Goal: Information Seeking & Learning: Learn about a topic

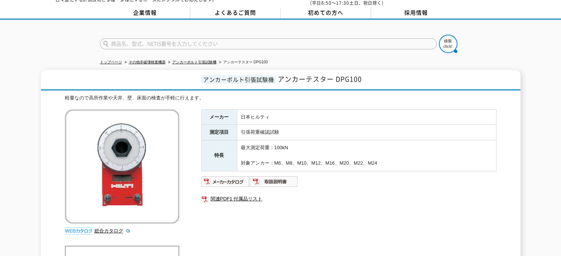
scroll to position [27, 0]
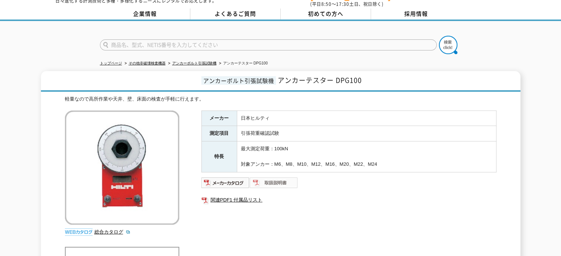
click at [265, 177] on img at bounding box center [274, 183] width 48 height 12
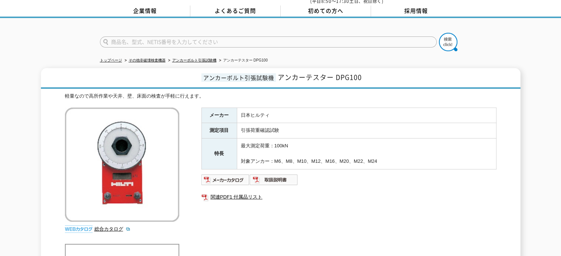
scroll to position [0, 0]
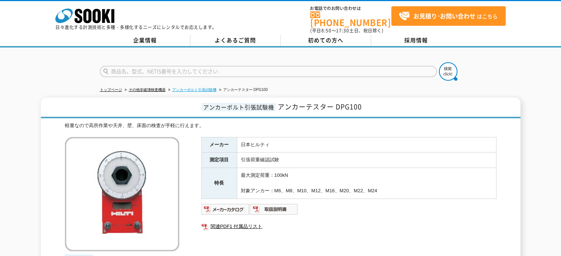
click at [206, 88] on link "アンカーボルト引張試験機" at bounding box center [194, 90] width 44 height 4
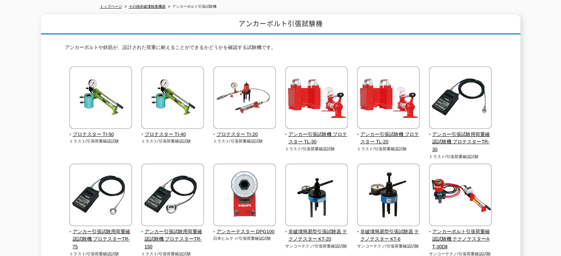
scroll to position [148, 0]
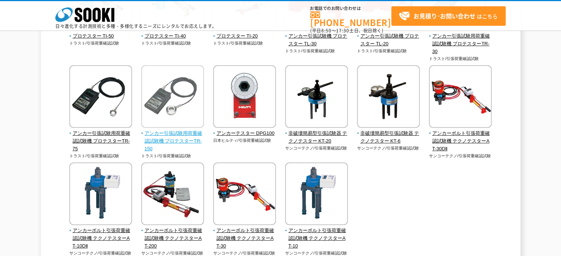
click at [158, 134] on span "アンカー引張試験用荷重確認試験機 プロテスターTR-150" at bounding box center [172, 141] width 63 height 23
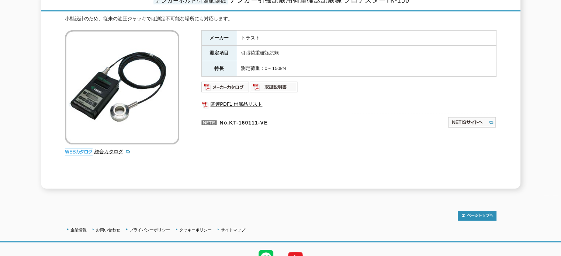
scroll to position [111, 0]
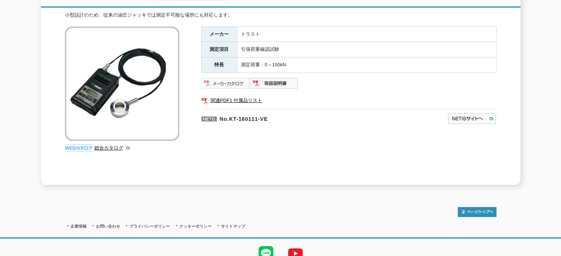
click at [229, 78] on img at bounding box center [226, 84] width 48 height 12
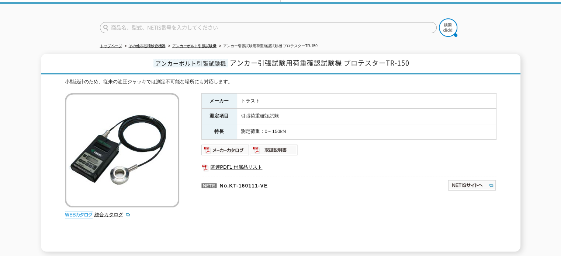
scroll to position [0, 0]
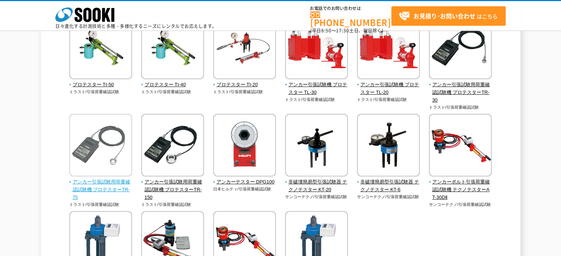
scroll to position [111, 0]
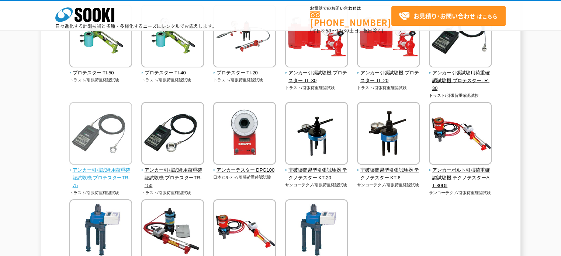
click at [96, 174] on span "アンカー引張試験用荷重確認試験機 プロテスターTR-75" at bounding box center [100, 178] width 63 height 23
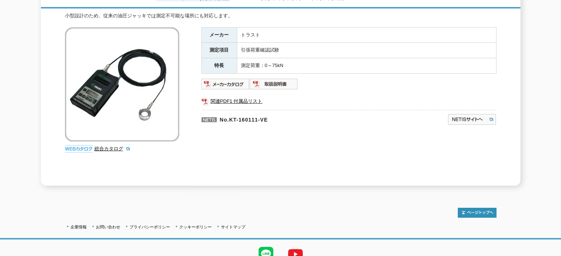
scroll to position [111, 0]
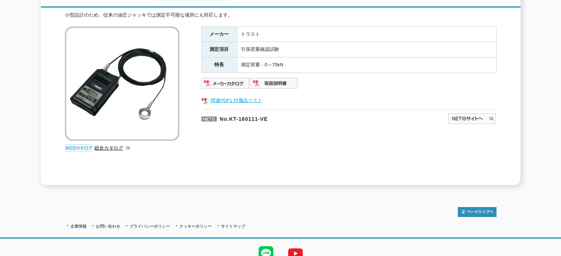
click at [232, 96] on link "関連PDF1 付属品リスト" at bounding box center [349, 101] width 295 height 10
click at [271, 78] on img at bounding box center [274, 84] width 48 height 12
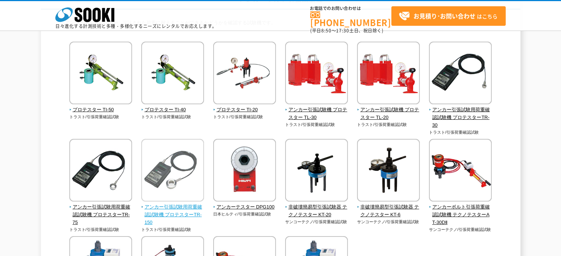
scroll to position [185, 0]
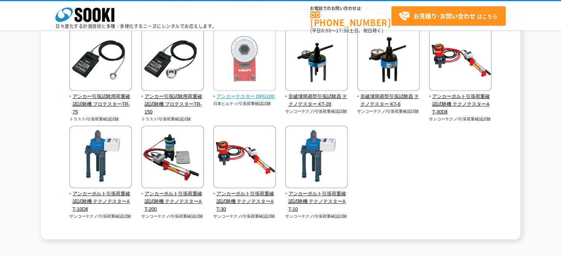
click at [251, 94] on span "アンカーテスター DPG100" at bounding box center [244, 97] width 63 height 8
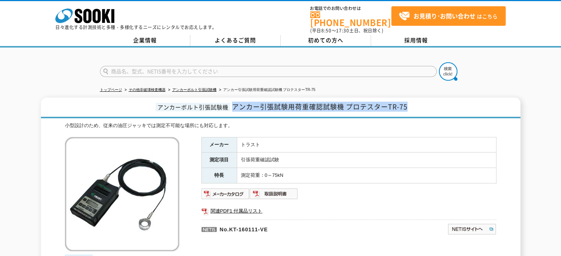
drag, startPoint x: 414, startPoint y: 100, endPoint x: 235, endPoint y: 105, distance: 178.7
click at [235, 105] on h1 "アンカーボルト引張試験機 アンカー引張試験用荷重確認試験機 プロテスターTR-75" at bounding box center [281, 108] width 480 height 21
copy span "アンカー引張試験用荷重確認試験機 プロテスターTR-75"
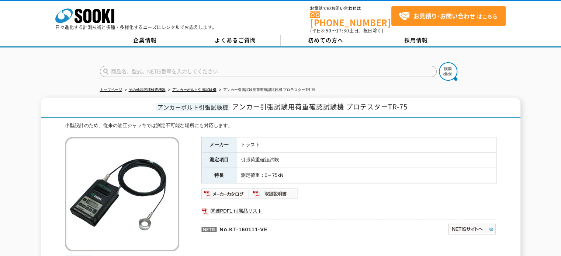
click at [375, 153] on td "引張荷重確認試験" at bounding box center [366, 161] width 259 height 16
click at [210, 88] on link "アンカーボルト引張試験機" at bounding box center [194, 90] width 44 height 4
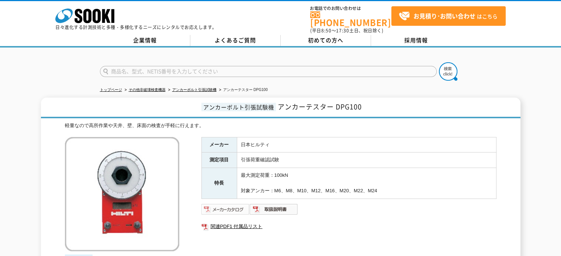
click at [239, 204] on img at bounding box center [226, 210] width 48 height 12
click at [283, 204] on img at bounding box center [274, 210] width 48 height 12
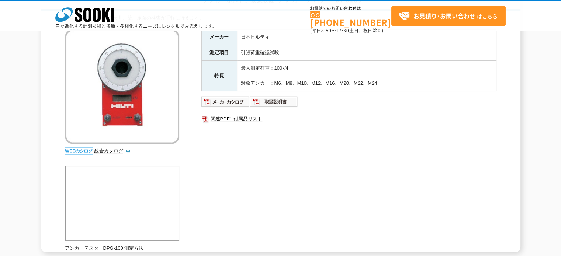
scroll to position [74, 0]
click at [258, 102] on img at bounding box center [274, 102] width 48 height 12
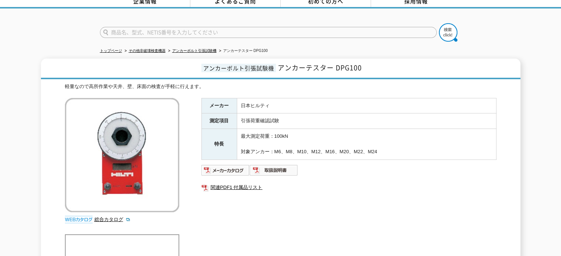
scroll to position [0, 0]
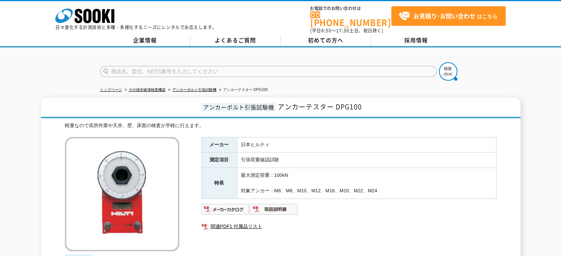
click at [234, 144] on th "メーカー" at bounding box center [219, 145] width 35 height 16
drag, startPoint x: 364, startPoint y: 101, endPoint x: 275, endPoint y: 102, distance: 89.7
click at [275, 102] on h1 "アンカーボルト引張試験機 アンカーテスター DPG100" at bounding box center [281, 108] width 480 height 21
copy span "アンカーテスター DPG100"
click at [406, 131] on div "軽量なので高所作業や天井、壁、床面の検査が手軽に行えます。 総合カタログ メーカー 日本ヒルティ 測定項目 引張荷重確認試験 特長 最大測定荷重：100kN …" at bounding box center [281, 241] width 432 height 238
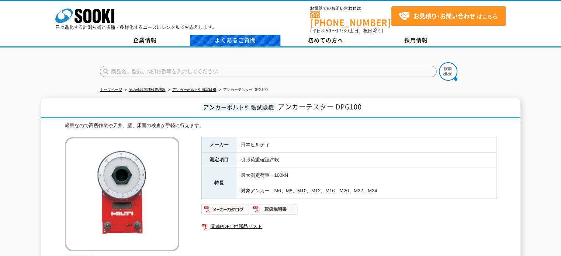
click at [248, 35] on link "よくあるご質問" at bounding box center [235, 40] width 90 height 11
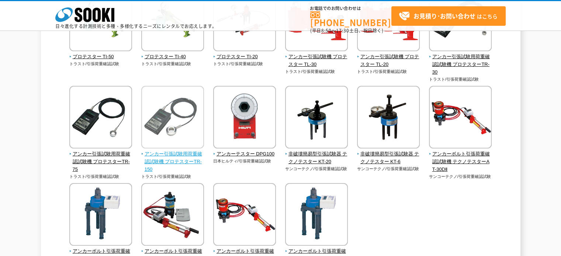
scroll to position [148, 0]
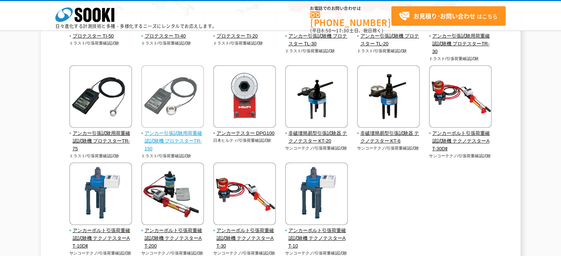
click at [180, 137] on span "アンカー引張試験用荷重確認試験機 プロテスターTR-150" at bounding box center [172, 141] width 63 height 23
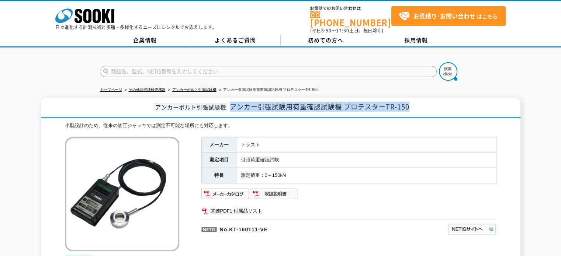
drag, startPoint x: 411, startPoint y: 103, endPoint x: 232, endPoint y: 106, distance: 179.0
click at [232, 106] on h1 "アンカーボルト引張試験機 アンカー引張試験用荷重確認試験機 プロテスターTR-150" at bounding box center [281, 108] width 480 height 21
copy span "アンカー引張試験用荷重確認試験機 プロテスターTR-150"
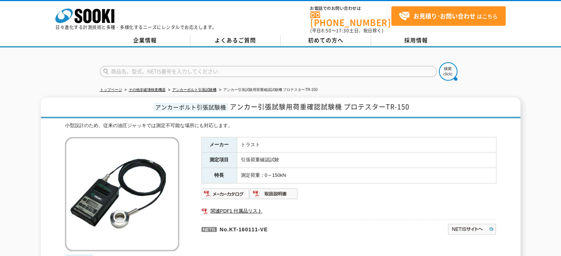
click at [364, 160] on td "引張荷重確認試験" at bounding box center [366, 161] width 259 height 16
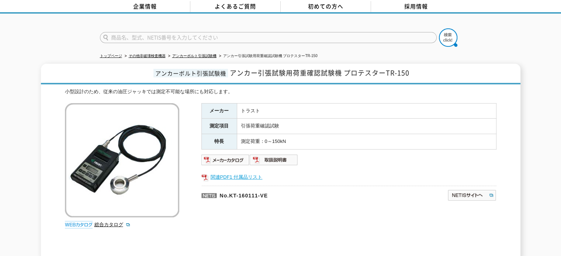
scroll to position [28, 0]
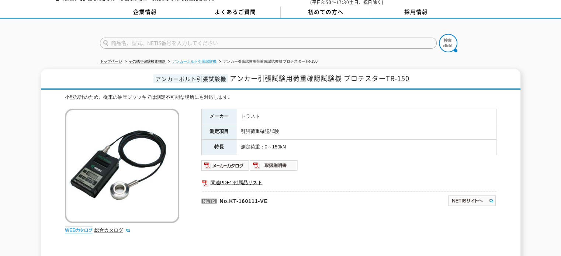
click at [202, 59] on link "アンカーボルト引張試験機" at bounding box center [194, 61] width 44 height 4
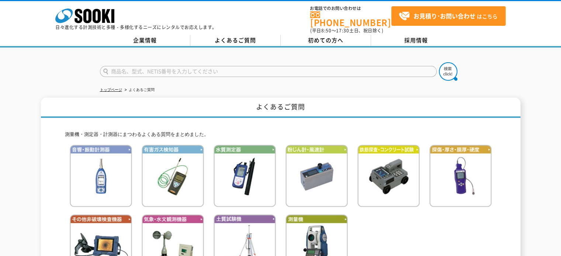
click at [307, 35] on link "初めての方へ" at bounding box center [326, 40] width 90 height 11
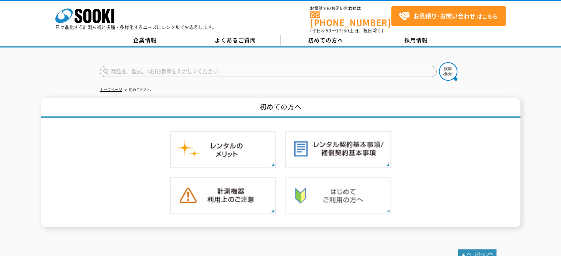
click at [320, 179] on img at bounding box center [338, 197] width 106 height 38
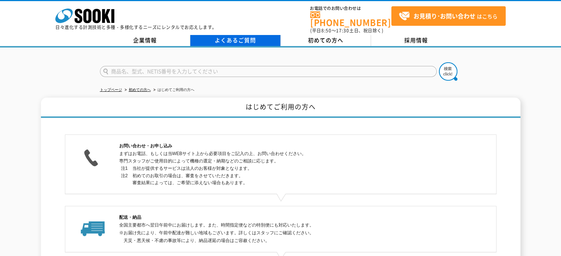
click at [245, 38] on link "よくあるご質問" at bounding box center [235, 40] width 90 height 11
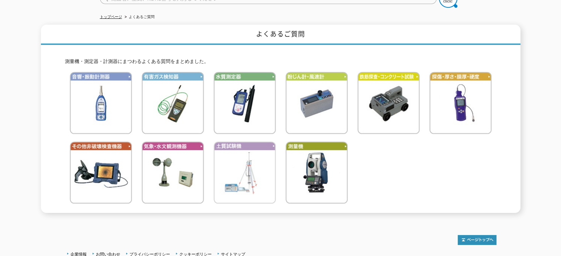
scroll to position [19, 0]
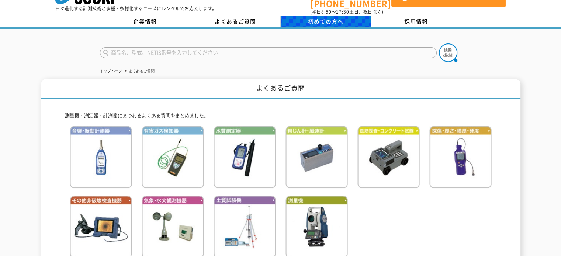
click at [319, 17] on span "初めての方へ" at bounding box center [325, 21] width 35 height 8
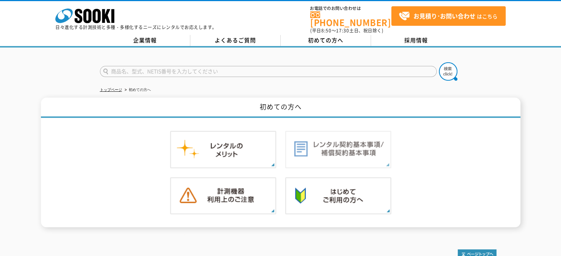
click at [342, 138] on img at bounding box center [338, 150] width 106 height 38
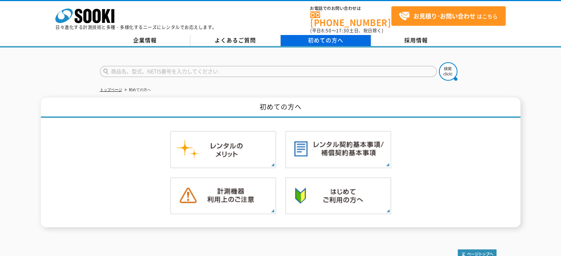
click at [292, 39] on link "初めての方へ" at bounding box center [326, 40] width 90 height 11
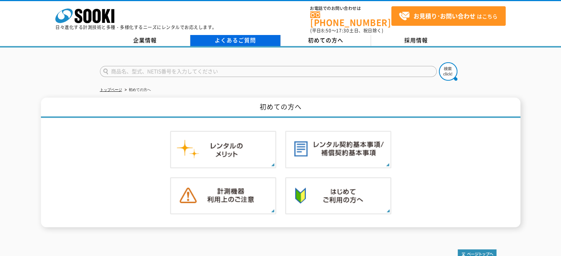
click at [244, 40] on link "よくあるご質問" at bounding box center [235, 40] width 90 height 11
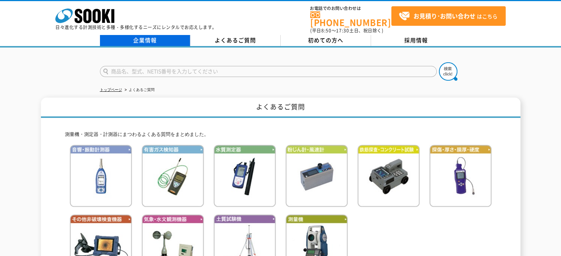
click at [167, 35] on link "企業情報" at bounding box center [145, 40] width 90 height 11
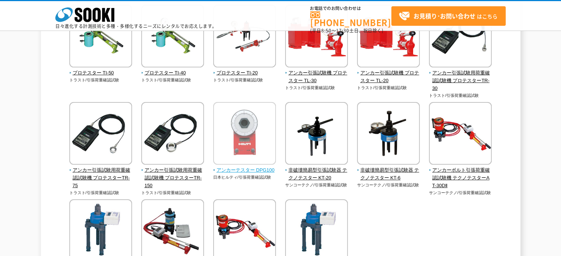
scroll to position [74, 0]
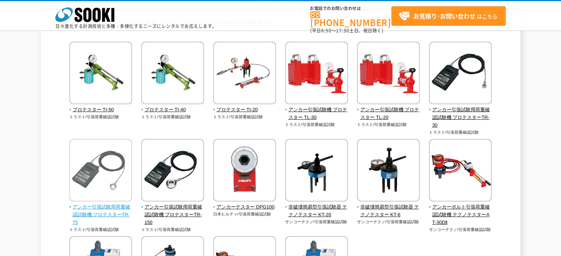
click at [123, 207] on span "アンカー引張試験用荷重確認試験機 プロテスターTR-75" at bounding box center [100, 215] width 63 height 23
click at [110, 212] on span "アンカー引張試験用荷重確認試験機 プロテスターTR-75" at bounding box center [100, 215] width 63 height 23
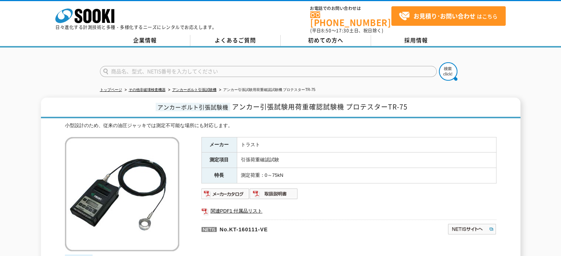
scroll to position [139, 0]
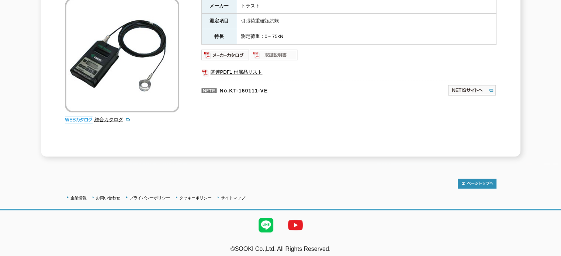
click at [264, 50] on img at bounding box center [274, 55] width 48 height 12
click at [235, 50] on img at bounding box center [226, 55] width 48 height 12
click at [277, 49] on img at bounding box center [274, 55] width 48 height 12
click at [244, 141] on div "メーカー トラスト 測定項目 引張荷重確認試験 特長 測定荷重：0～75kN 関連PDF1 付属品リスト No.KT-160111-VE" at bounding box center [349, 77] width 295 height 159
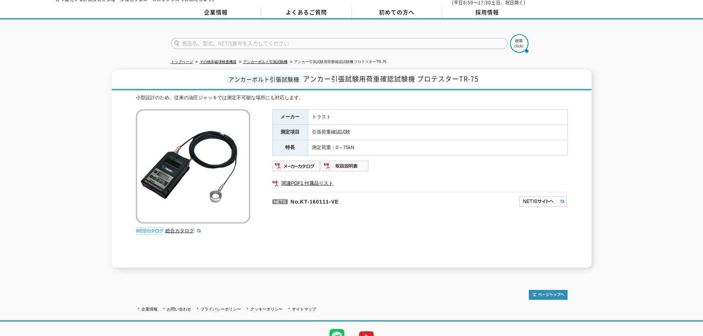
scroll to position [0, 0]
